Goal: Ask a question

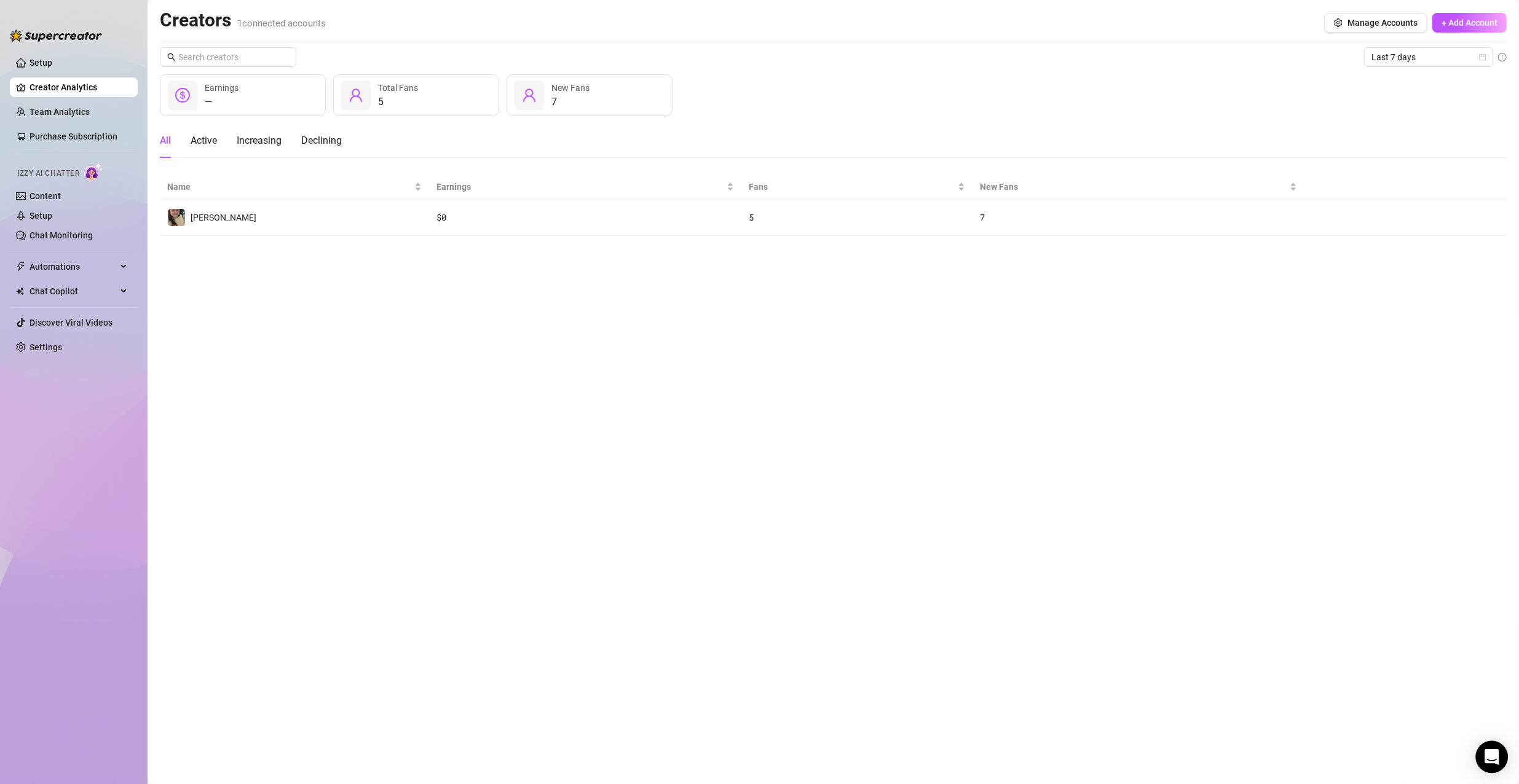
click at [1489, 757] on icon "Open Intercom Messenger" at bounding box center [1491, 757] width 14 height 16
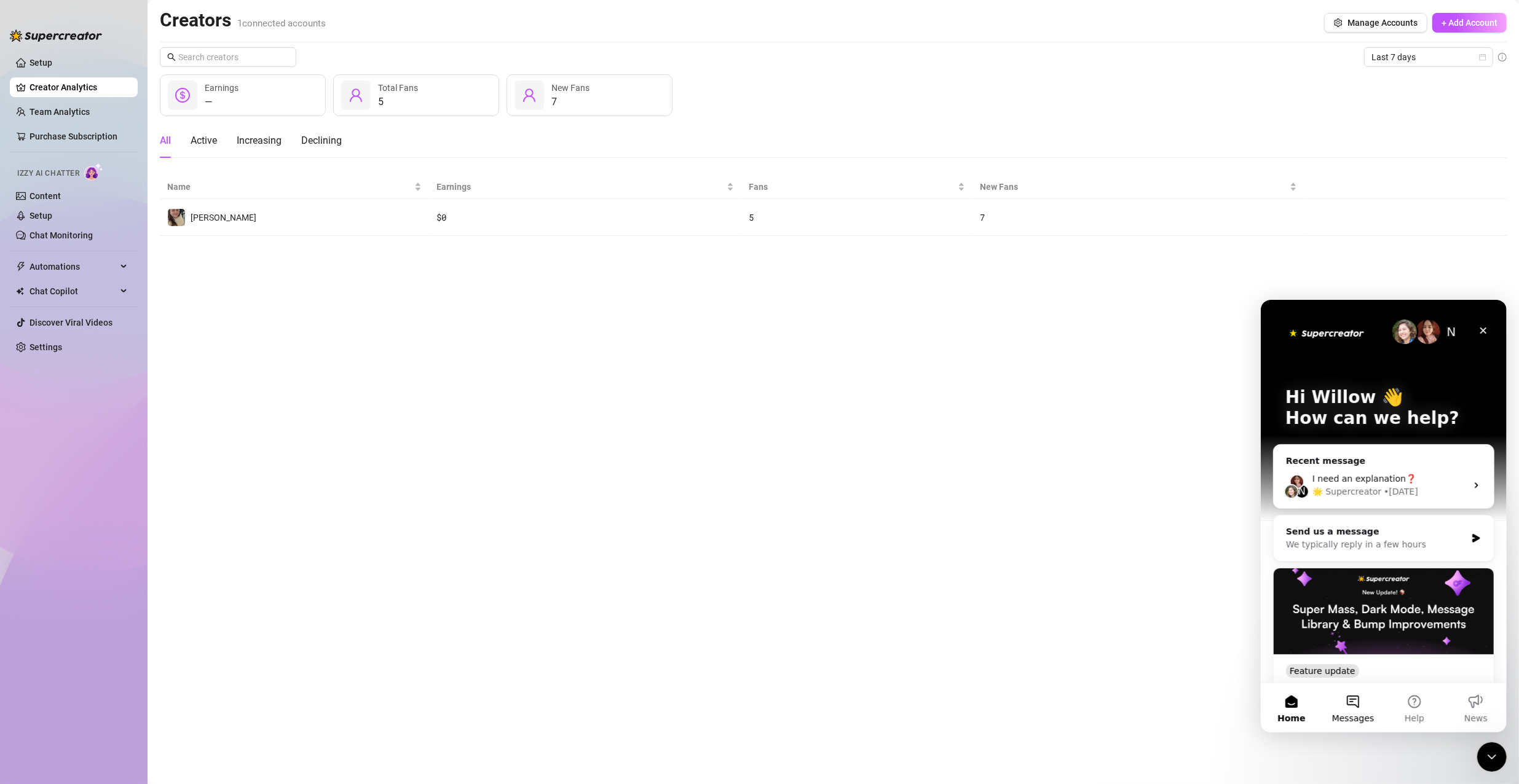
click at [1362, 699] on button "Messages" at bounding box center [1352, 707] width 61 height 50
click at [1380, 656] on button "Send us a message" at bounding box center [1383, 657] width 133 height 24
click at [1407, 538] on div "We typically reply in a few hours" at bounding box center [1376, 544] width 180 height 13
click at [1487, 327] on icon "Close" at bounding box center [1482, 330] width 10 height 10
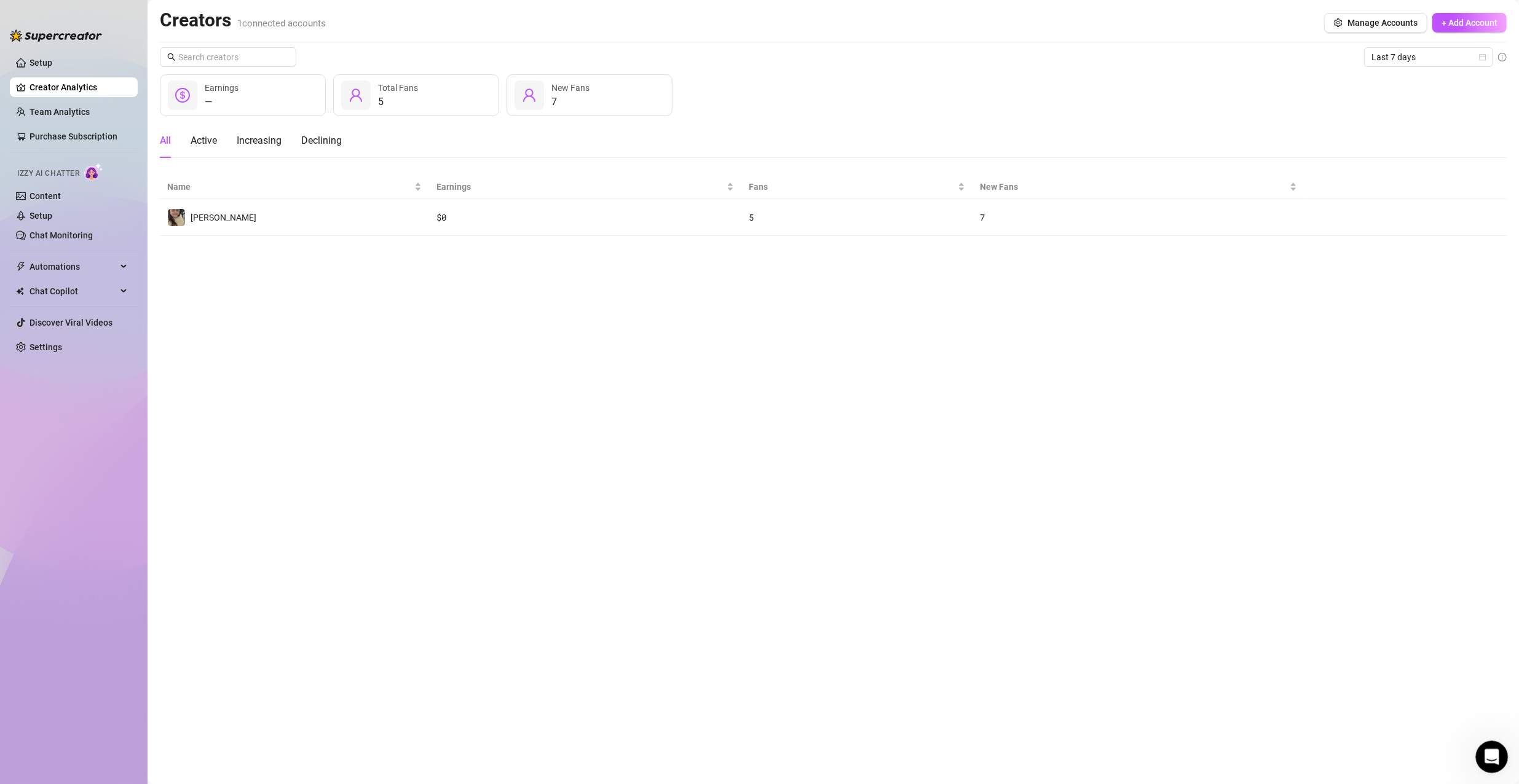
click at [1493, 749] on icon "Open Intercom Messenger" at bounding box center [1489, 755] width 20 height 20
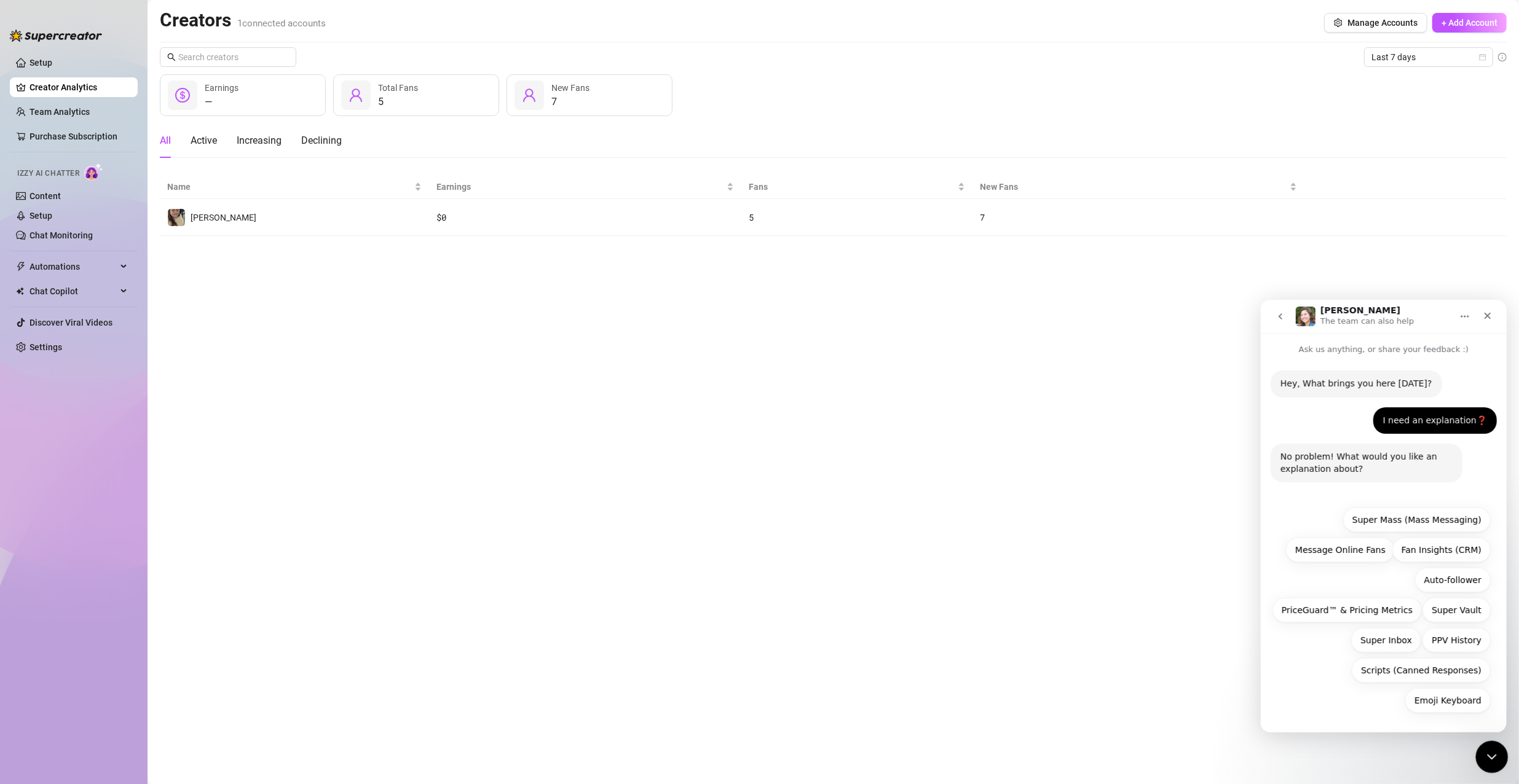
click at [1498, 746] on div "Close Intercom Messenger" at bounding box center [1490, 755] width 30 height 30
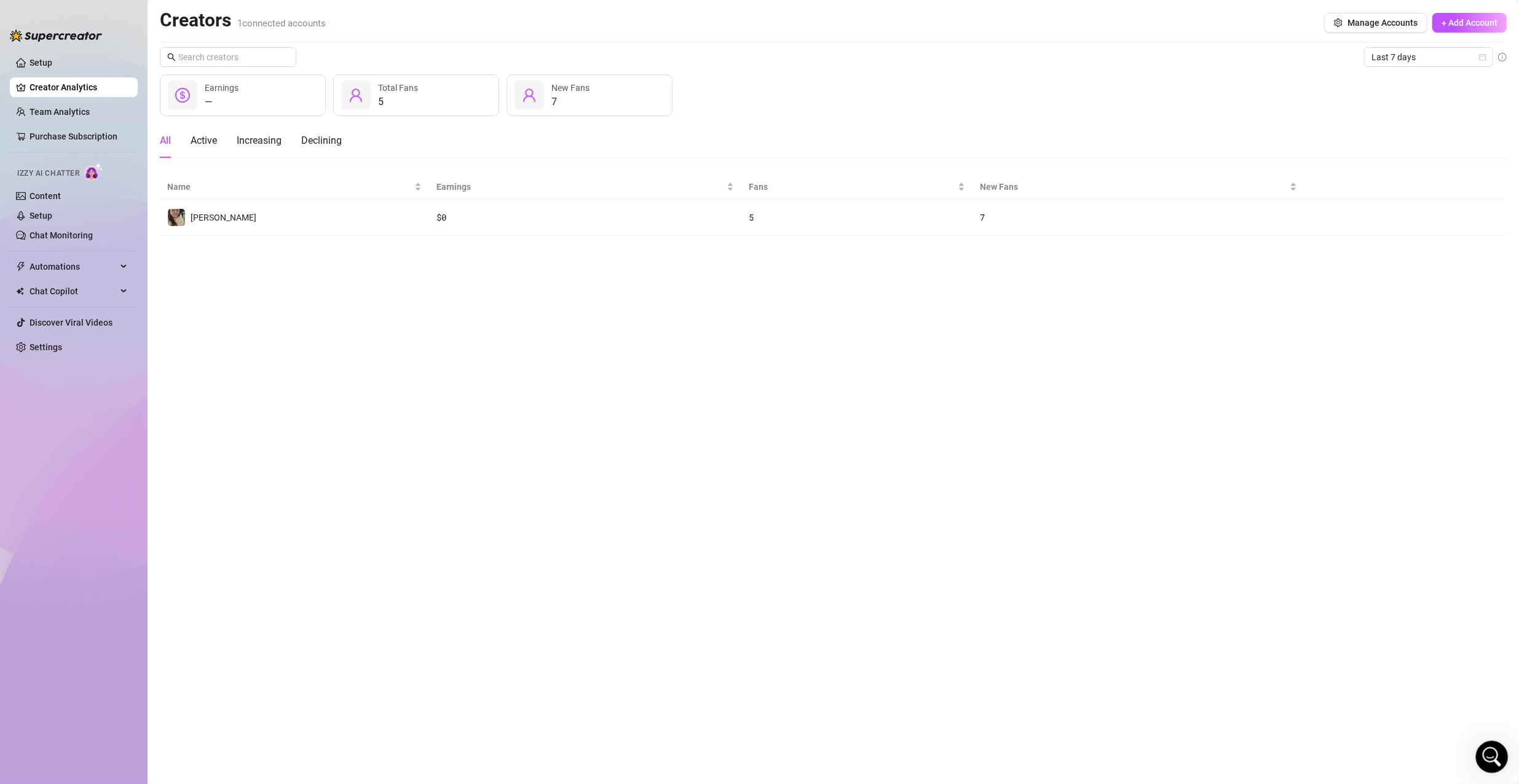
click at [1498, 746] on div "Open Intercom Messenger" at bounding box center [1489, 755] width 41 height 41
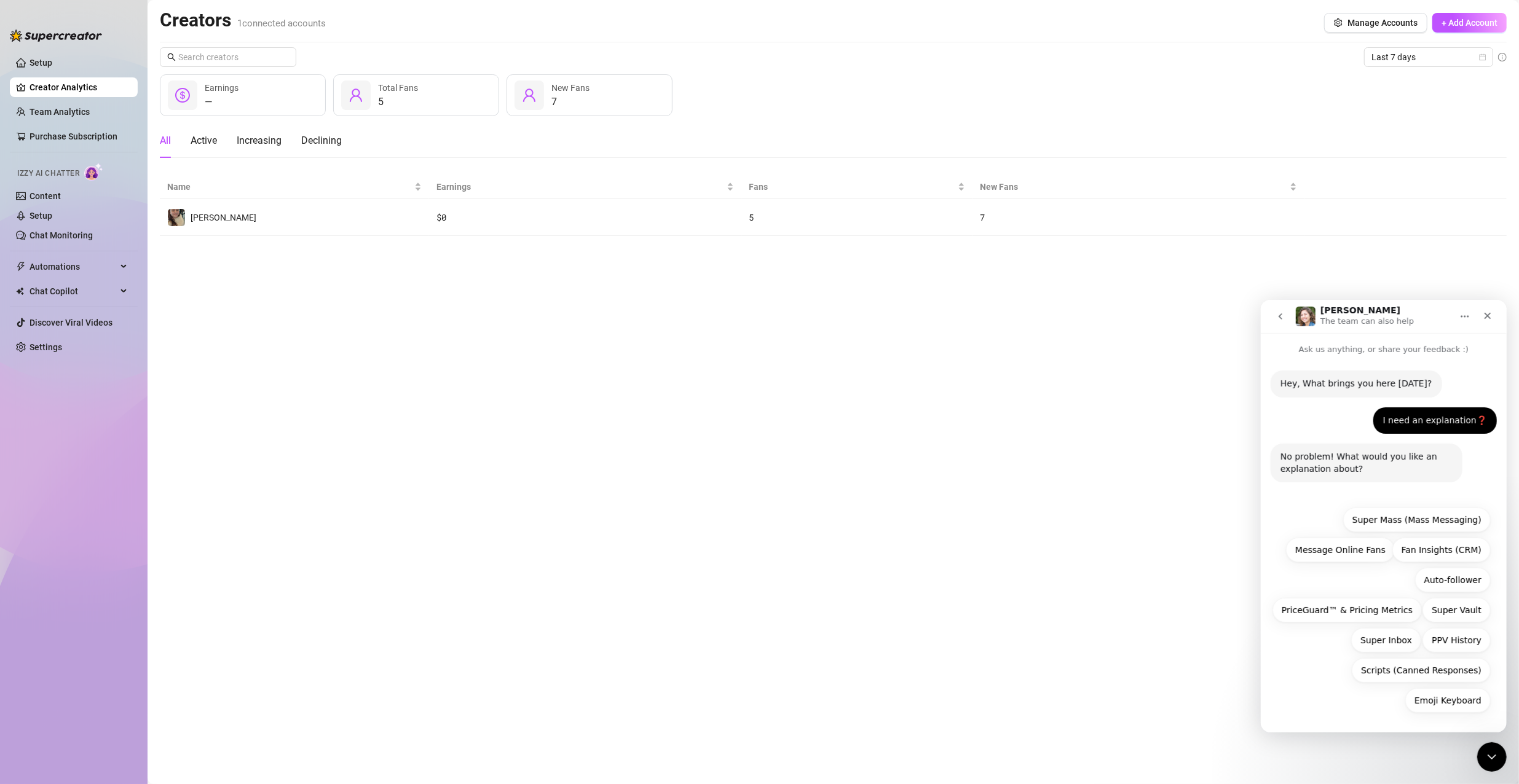
click at [1275, 316] on icon "go back" at bounding box center [1280, 316] width 10 height 10
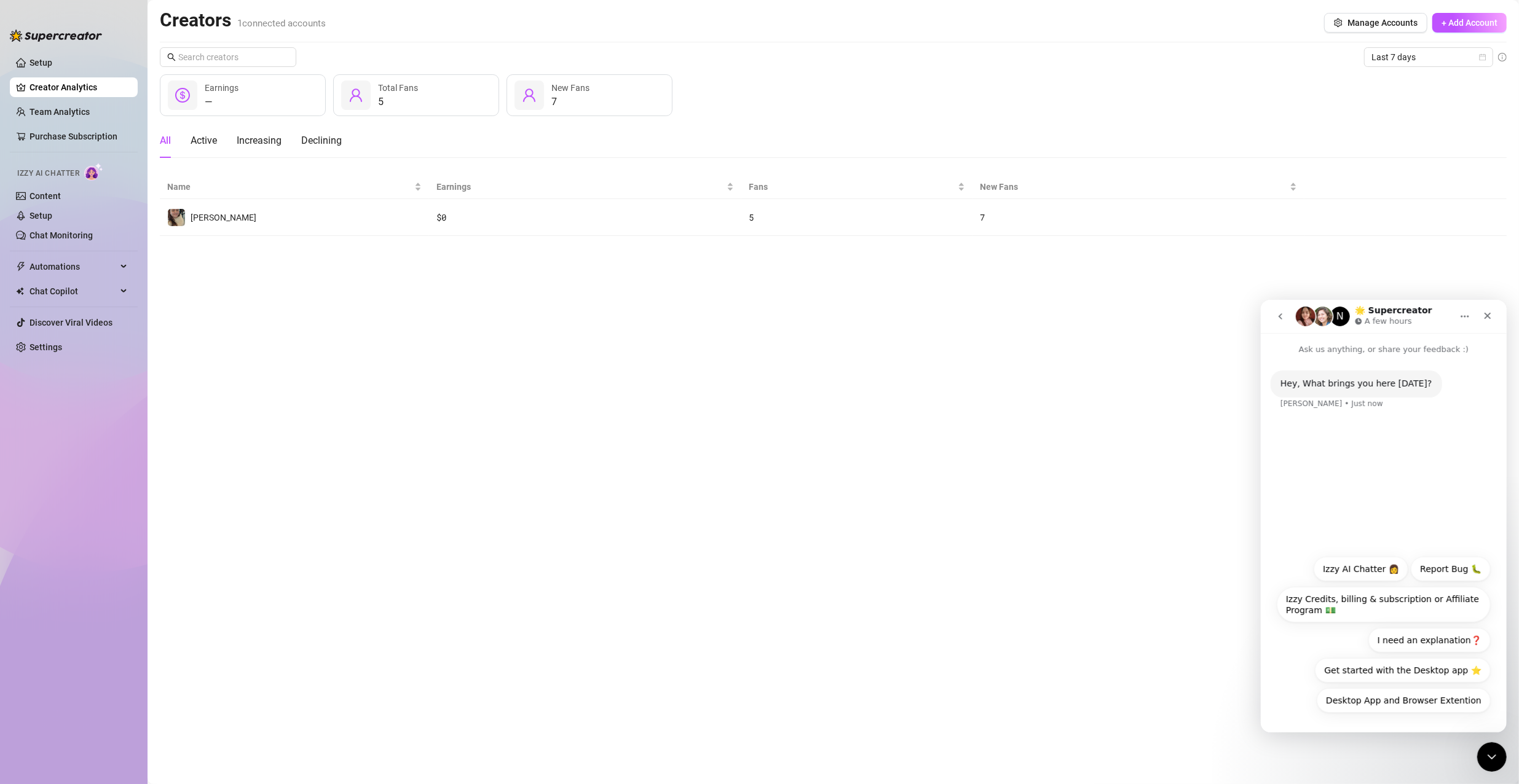
click at [1444, 644] on button "I need an explanation❓" at bounding box center [1428, 639] width 122 height 24
click at [1491, 319] on icon "Close" at bounding box center [1486, 315] width 10 height 10
